Goal: Information Seeking & Learning: Learn about a topic

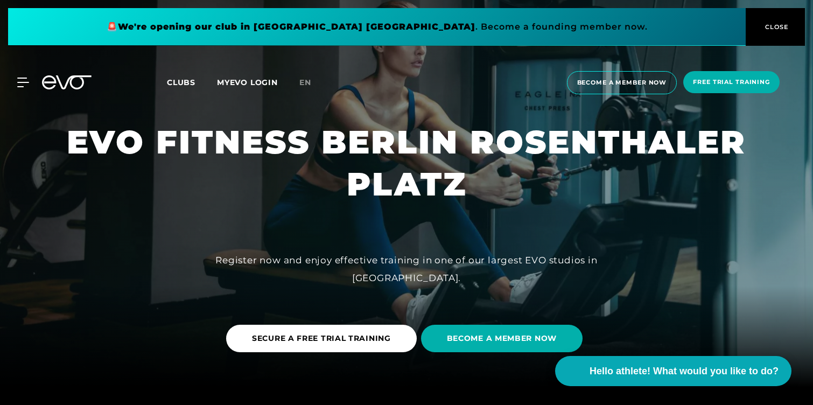
scroll to position [20, 0]
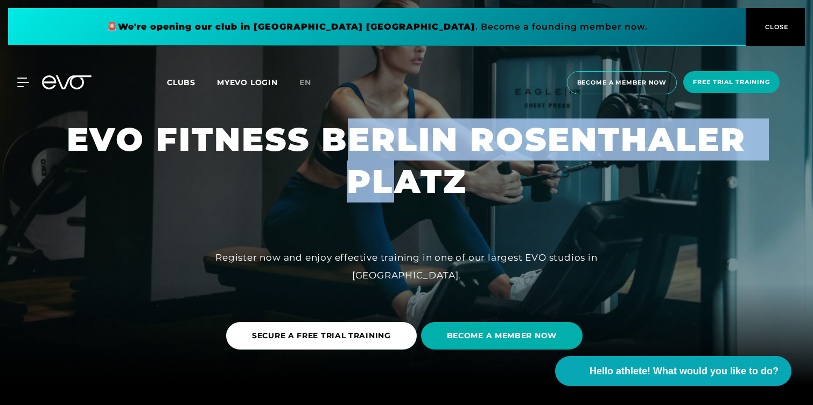
drag, startPoint x: 352, startPoint y: 174, endPoint x: 408, endPoint y: 191, distance: 59.0
click at [408, 191] on font "EVO FITNESS BERLIN ROSENTHALER PLATZ" at bounding box center [412, 160] width 691 height 81
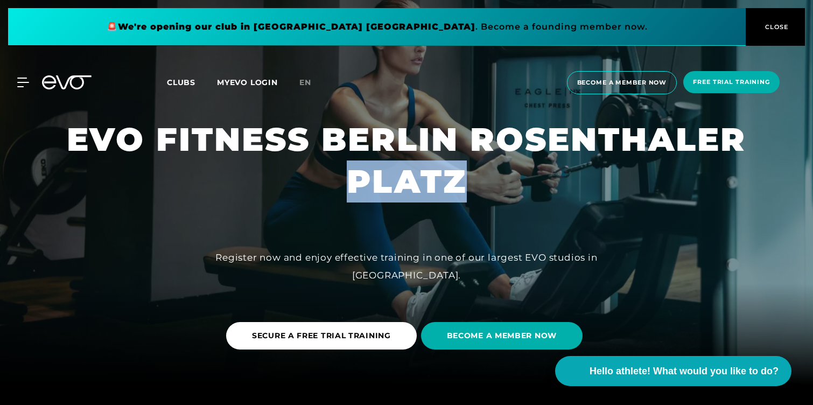
click at [408, 191] on font "EVO FITNESS BERLIN ROSENTHALER PLATZ" at bounding box center [412, 160] width 691 height 81
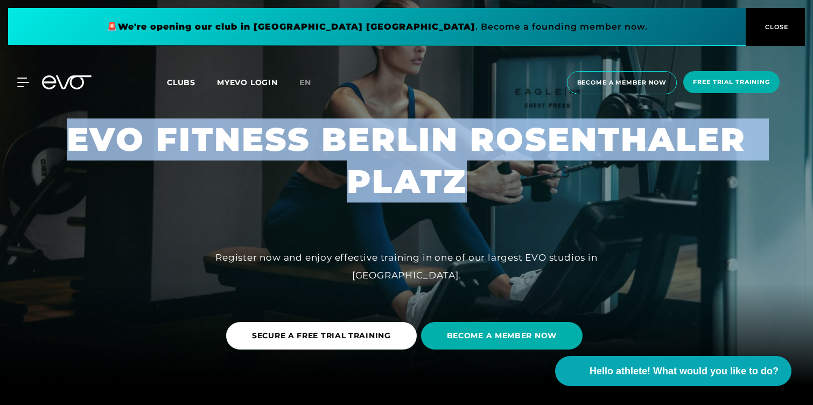
drag, startPoint x: 408, startPoint y: 191, endPoint x: 395, endPoint y: 176, distance: 19.5
click at [395, 176] on h1 "EVO FITNESS BERLIN ROSENTHALER PLATZ" at bounding box center [407, 160] width 776 height 84
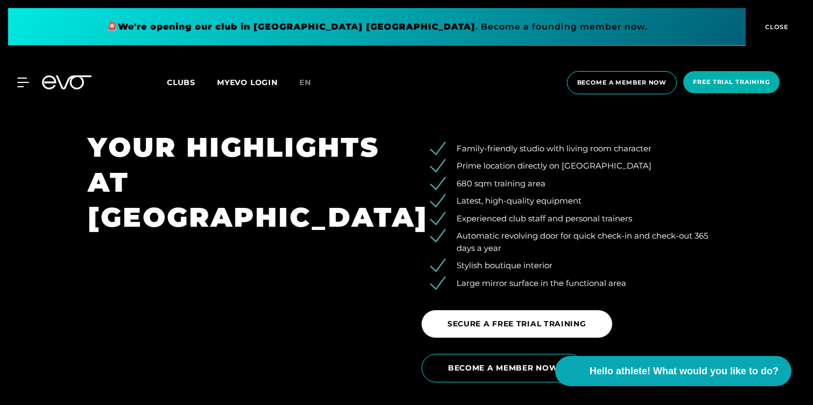
scroll to position [1639, 0]
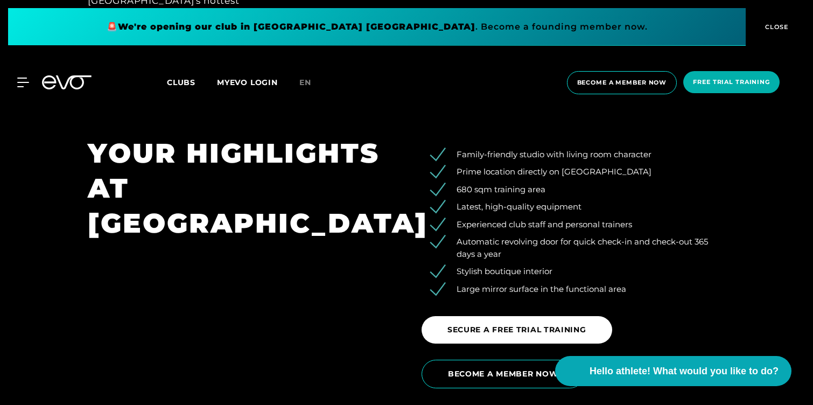
click at [367, 192] on h1 "YOUR HIGHLIGHTS AT [GEOGRAPHIC_DATA]" at bounding box center [240, 188] width 304 height 105
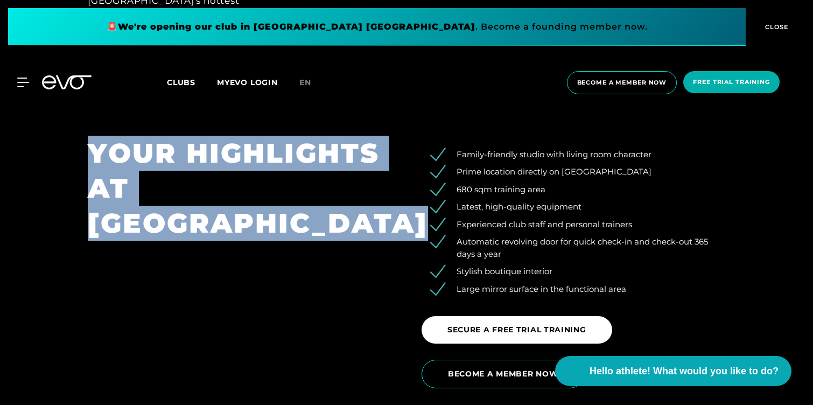
click at [367, 192] on h1 "YOUR HIGHLIGHTS AT [GEOGRAPHIC_DATA]" at bounding box center [240, 188] width 304 height 105
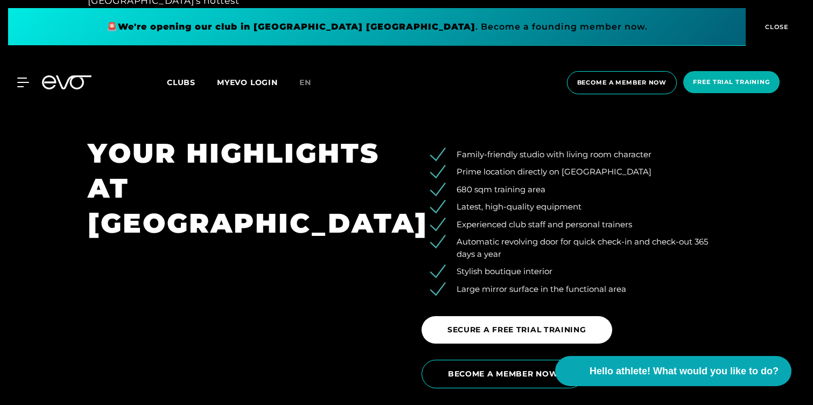
click at [510, 184] on li "680 sqm training area" at bounding box center [582, 190] width 288 height 12
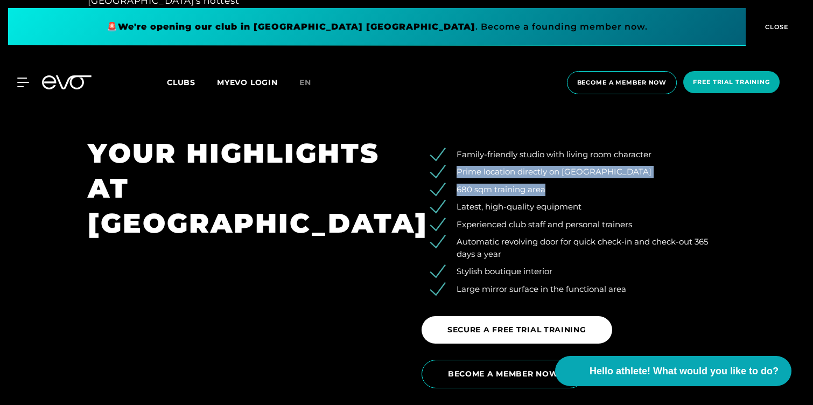
drag, startPoint x: 510, startPoint y: 166, endPoint x: 496, endPoint y: 147, distance: 23.5
click at [496, 149] on ul "Family-friendly studio with living room character Prime location directly on [G…" at bounding box center [574, 222] width 304 height 147
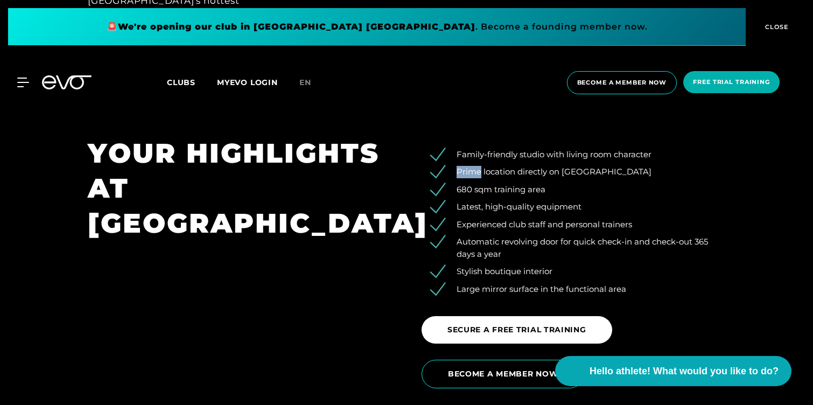
click at [496, 149] on ul "Family-friendly studio with living room character Prime location directly on [G…" at bounding box center [574, 222] width 304 height 147
drag, startPoint x: 496, startPoint y: 147, endPoint x: 506, endPoint y: 235, distance: 88.4
click at [506, 236] on li "Automatic revolving door for quick check-in and check-out 365 days a year" at bounding box center [582, 248] width 288 height 24
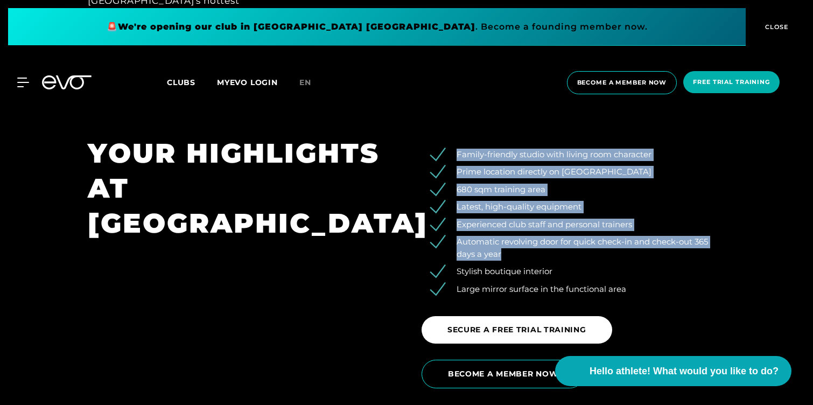
drag, startPoint x: 506, startPoint y: 235, endPoint x: 463, endPoint y: 136, distance: 107.6
click at [463, 149] on ul "Family-friendly studio with living room character Prime location directly on [G…" at bounding box center [574, 222] width 304 height 147
click at [463, 149] on font "Family-friendly studio with living room character" at bounding box center [554, 154] width 195 height 10
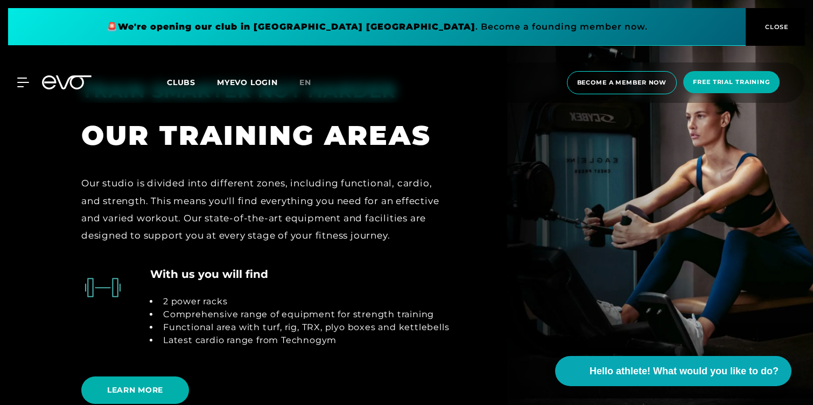
scroll to position [2087, 0]
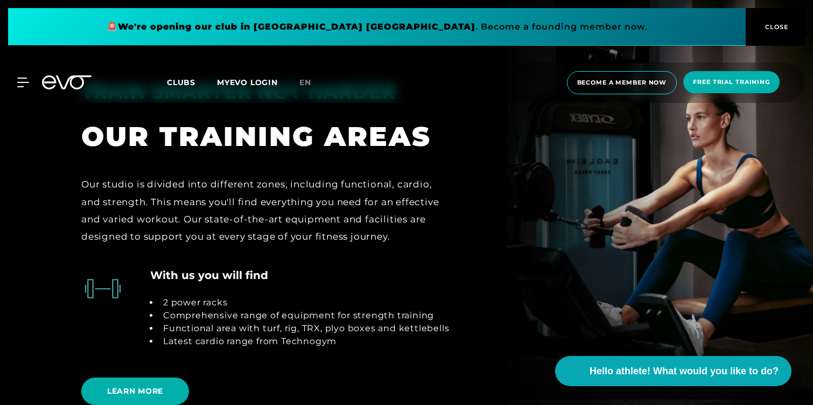
click at [290, 296] on li "2 power racks" at bounding box center [304, 302] width 290 height 13
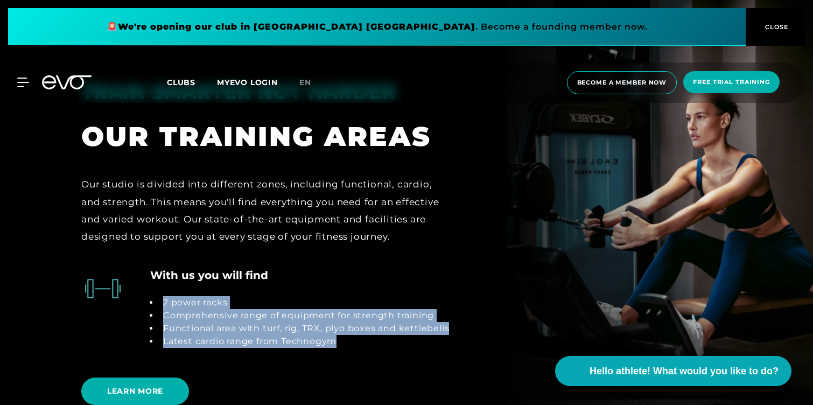
drag, startPoint x: 290, startPoint y: 289, endPoint x: 302, endPoint y: 325, distance: 38.5
click at [302, 325] on ul "2 power racks Comprehensive range of equipment for strength training Functional…" at bounding box center [299, 322] width 299 height 52
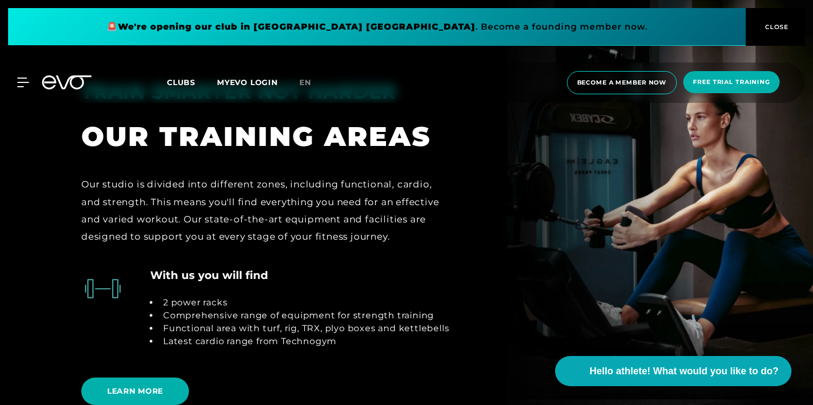
click at [302, 336] on font "Latest cardio range from Technogym" at bounding box center [249, 341] width 173 height 10
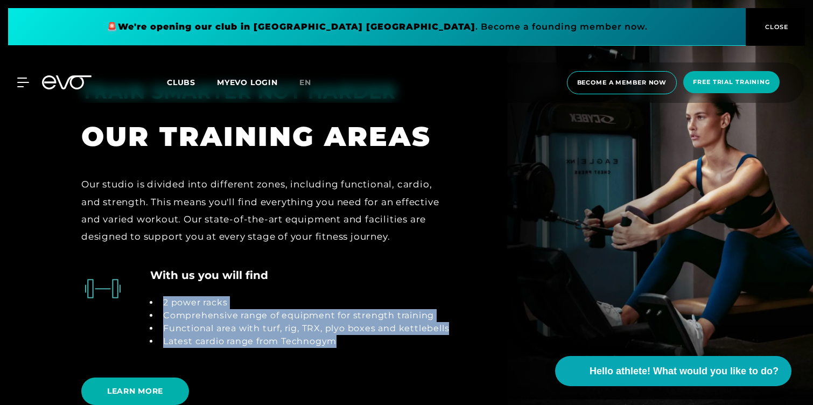
drag, startPoint x: 302, startPoint y: 325, endPoint x: 261, endPoint y: 288, distance: 56.0
click at [261, 296] on ul "2 power racks Comprehensive range of equipment for strength training Functional…" at bounding box center [299, 322] width 299 height 52
click at [261, 296] on li "2 power racks" at bounding box center [304, 302] width 290 height 13
drag, startPoint x: 261, startPoint y: 288, endPoint x: 325, endPoint y: 329, distance: 76.0
click at [325, 329] on ul "2 power racks Comprehensive range of equipment for strength training Functional…" at bounding box center [299, 322] width 299 height 52
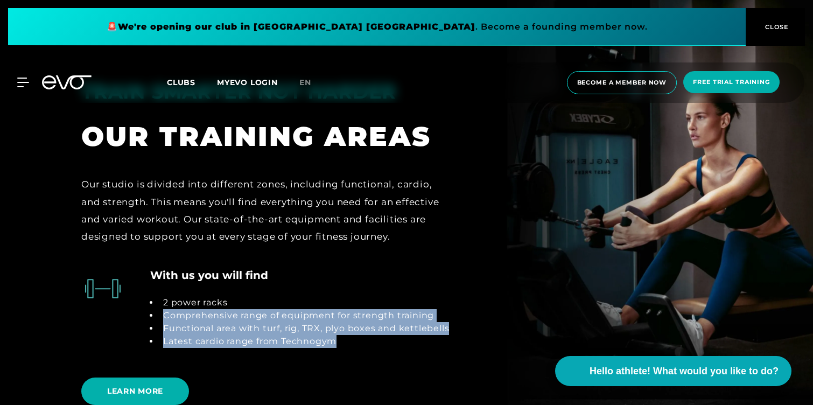
click at [325, 336] on font "Latest cardio range from Technogym" at bounding box center [249, 341] width 173 height 10
drag, startPoint x: 325, startPoint y: 329, endPoint x: 267, endPoint y: 280, distance: 75.3
click at [267, 296] on ul "2 power racks Comprehensive range of equipment for strength training Functional…" at bounding box center [299, 322] width 299 height 52
click at [267, 296] on li "2 power racks" at bounding box center [304, 302] width 290 height 13
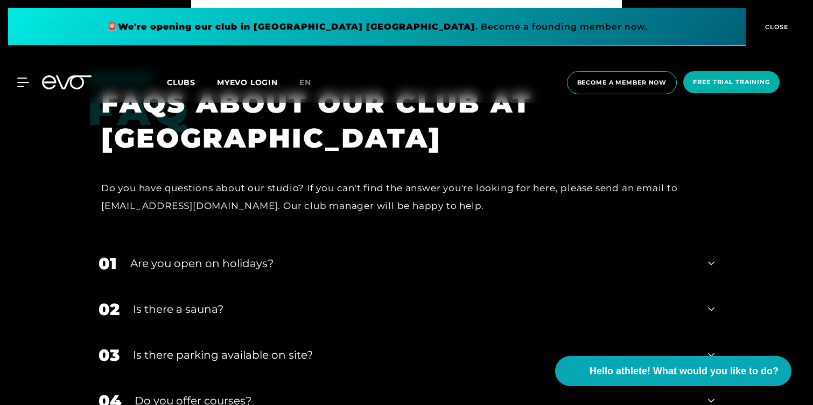
scroll to position [3597, 0]
click at [178, 257] on font "Are you open on holidays?" at bounding box center [201, 263] width 143 height 13
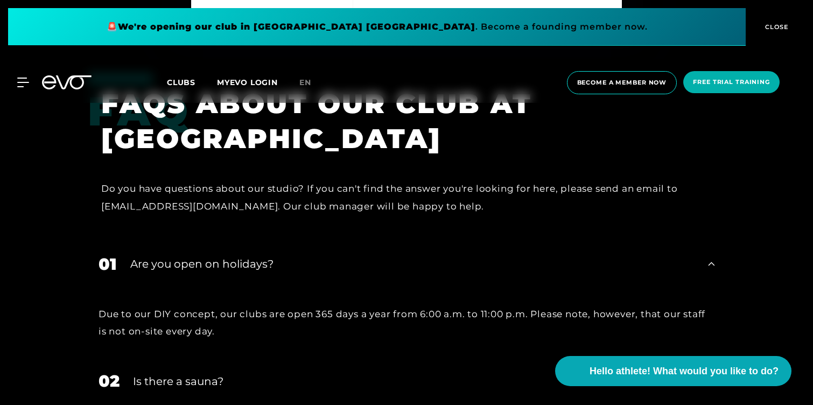
click at [179, 257] on font "Are you open on holidays?" at bounding box center [201, 263] width 143 height 13
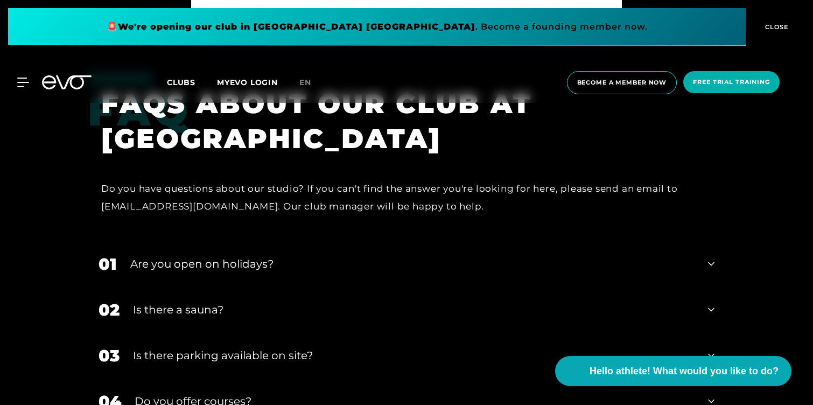
click at [184, 287] on div "02 Is there a sauna?" at bounding box center [407, 310] width 638 height 46
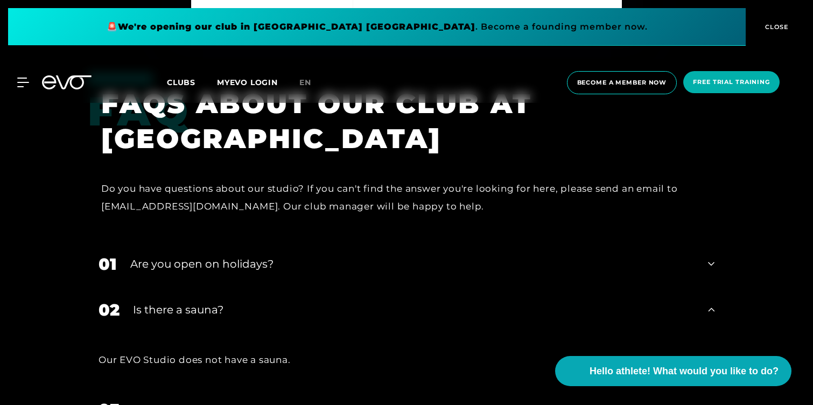
click at [184, 287] on div "02 Is there a sauna?" at bounding box center [407, 310] width 638 height 46
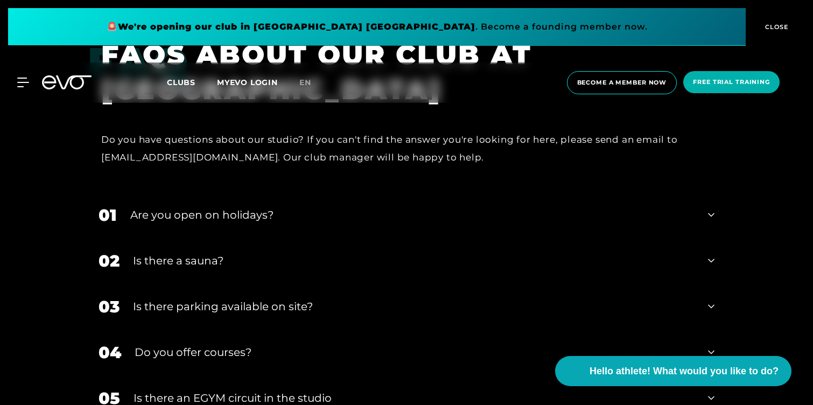
scroll to position [3651, 0]
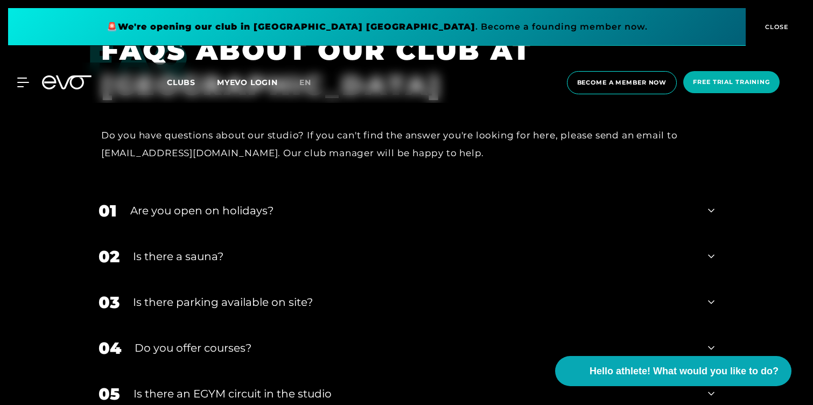
click at [184, 296] on font "Is there parking available on site?" at bounding box center [223, 302] width 180 height 13
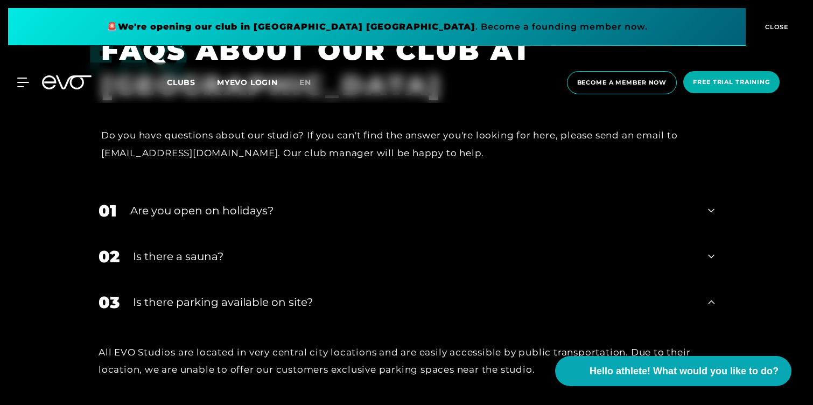
click at [184, 296] on font "Is there parking available on site?" at bounding box center [223, 302] width 180 height 13
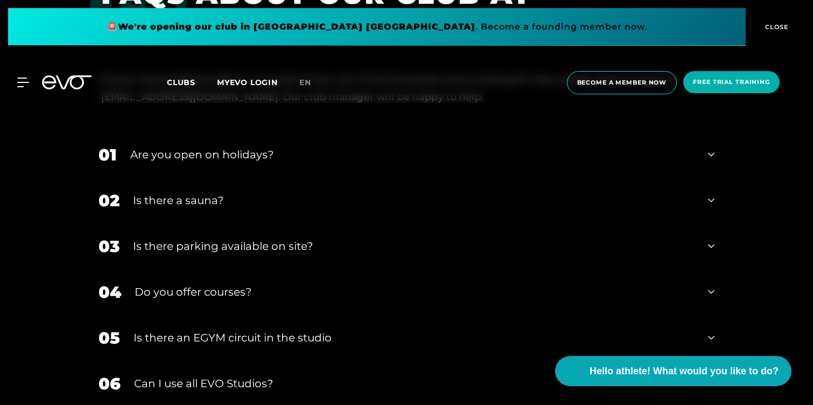
scroll to position [3708, 0]
click at [184, 283] on div "Do you offer courses?" at bounding box center [415, 291] width 560 height 16
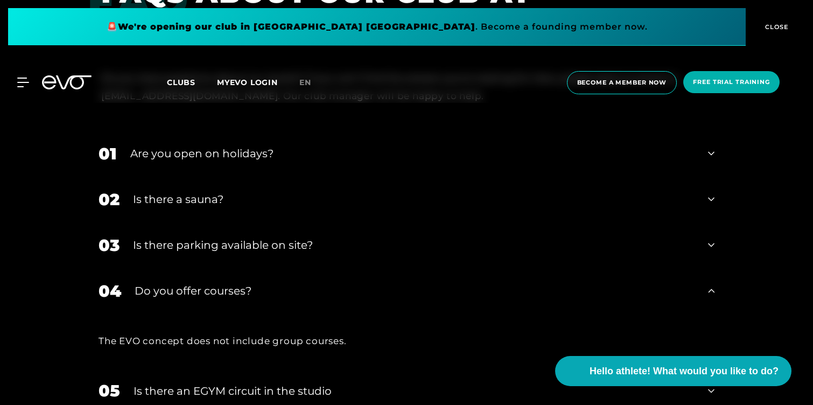
click at [184, 283] on div "Do you offer courses?" at bounding box center [415, 291] width 560 height 16
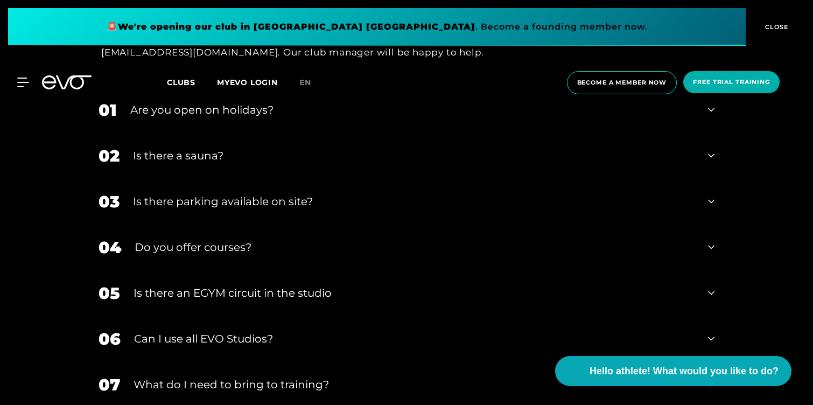
scroll to position [3755, 0]
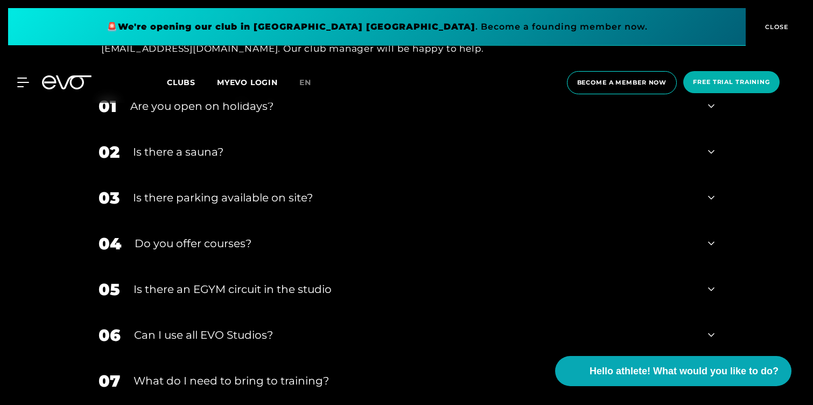
click at [184, 280] on div "05 Is there an EGYM circuit in the studio" at bounding box center [407, 290] width 638 height 46
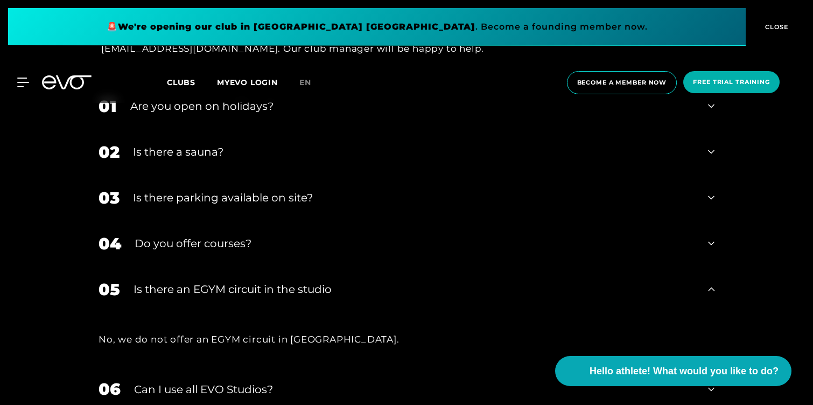
click at [184, 283] on div "05 Is there an EGYM circuit in the studio" at bounding box center [407, 290] width 638 height 46
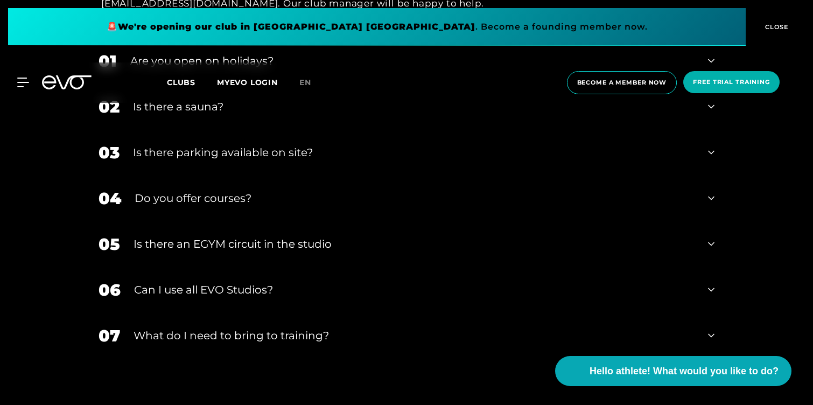
scroll to position [3801, 0]
click at [184, 283] on div "06 Can I use all EVO Studios?" at bounding box center [407, 289] width 638 height 46
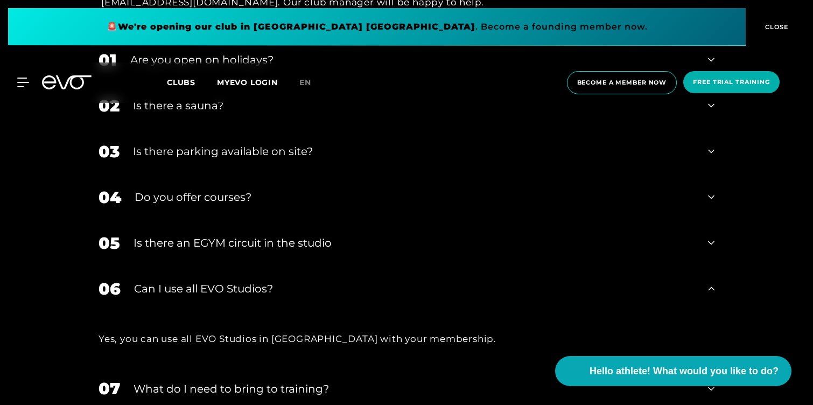
click at [184, 283] on div "06 Can I use all EVO Studios?" at bounding box center [407, 289] width 638 height 46
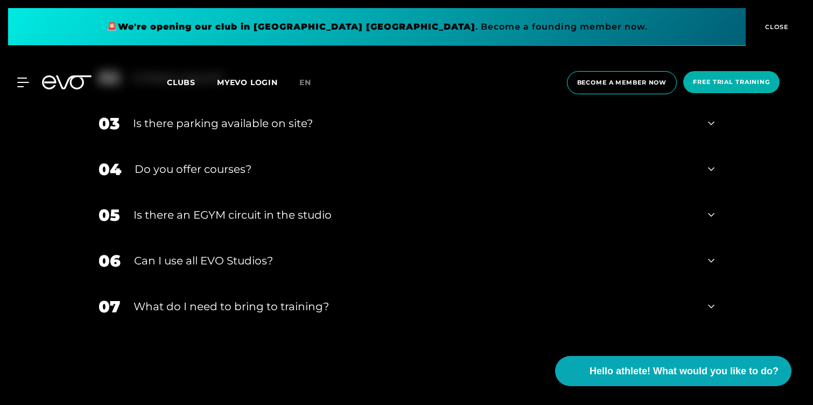
scroll to position [3836, 0]
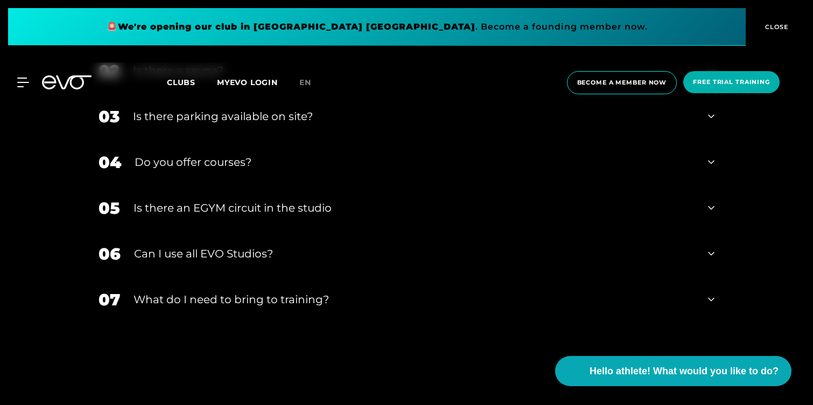
click at [184, 293] on font "What do I need to bring to training?" at bounding box center [232, 299] width 196 height 13
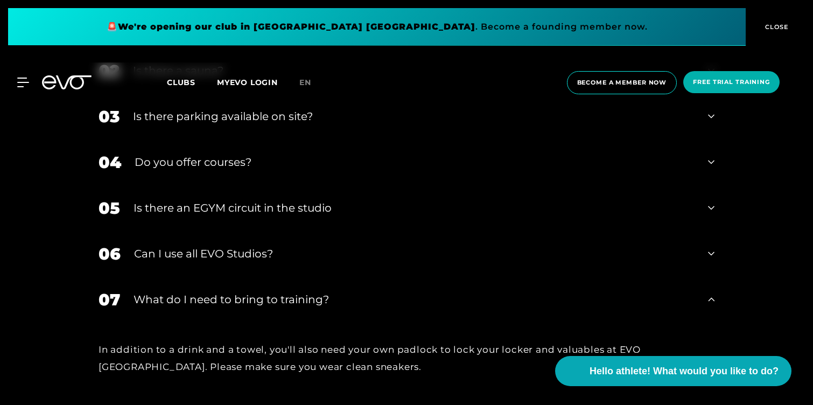
click at [184, 293] on font "What do I need to bring to training?" at bounding box center [232, 299] width 196 height 13
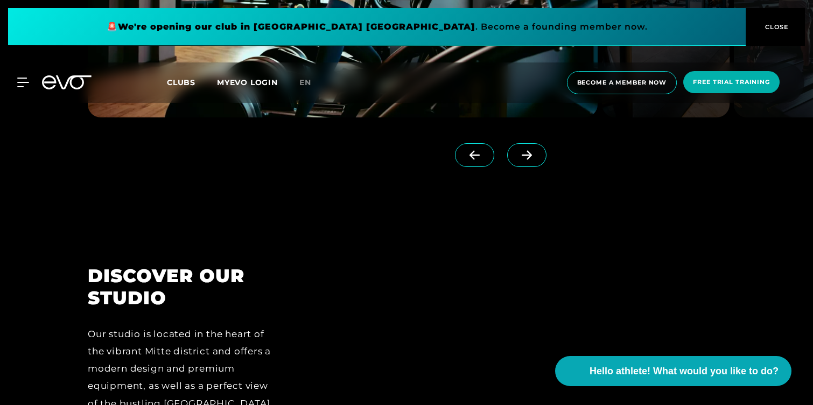
scroll to position [1124, 0]
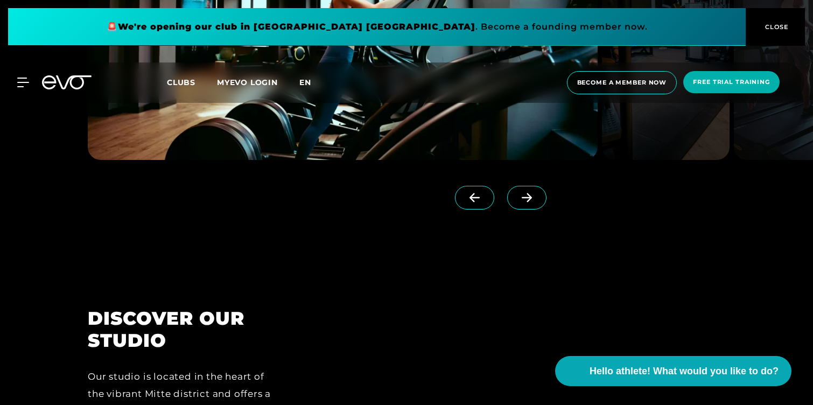
click at [308, 83] on font "en" at bounding box center [305, 83] width 12 height 10
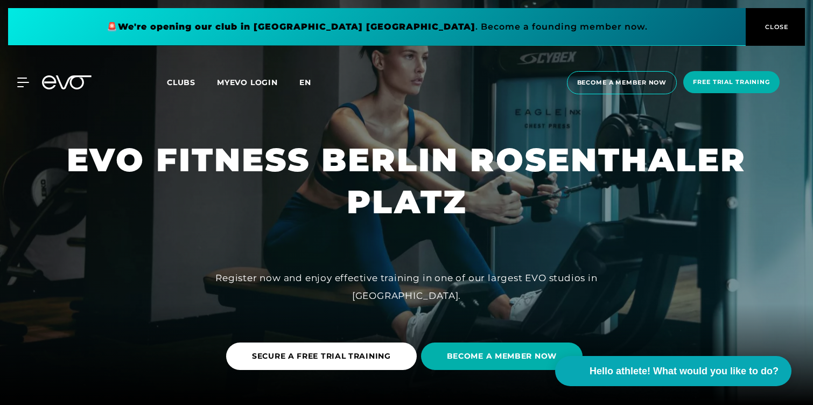
click at [307, 82] on font "en" at bounding box center [305, 83] width 12 height 10
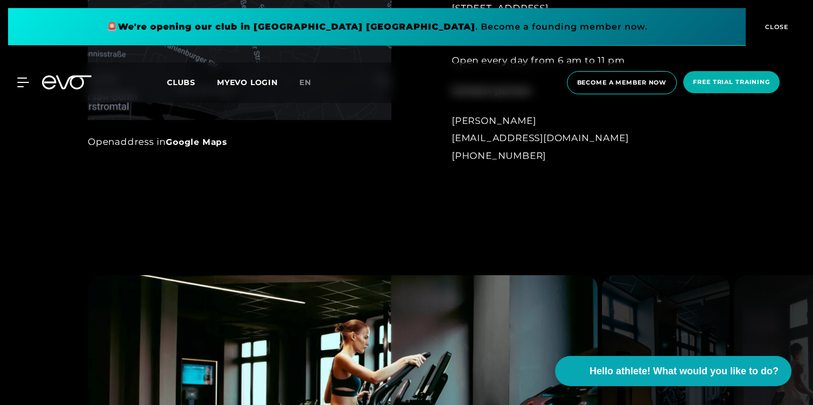
scroll to position [588, 0]
